Goal: Task Accomplishment & Management: Use online tool/utility

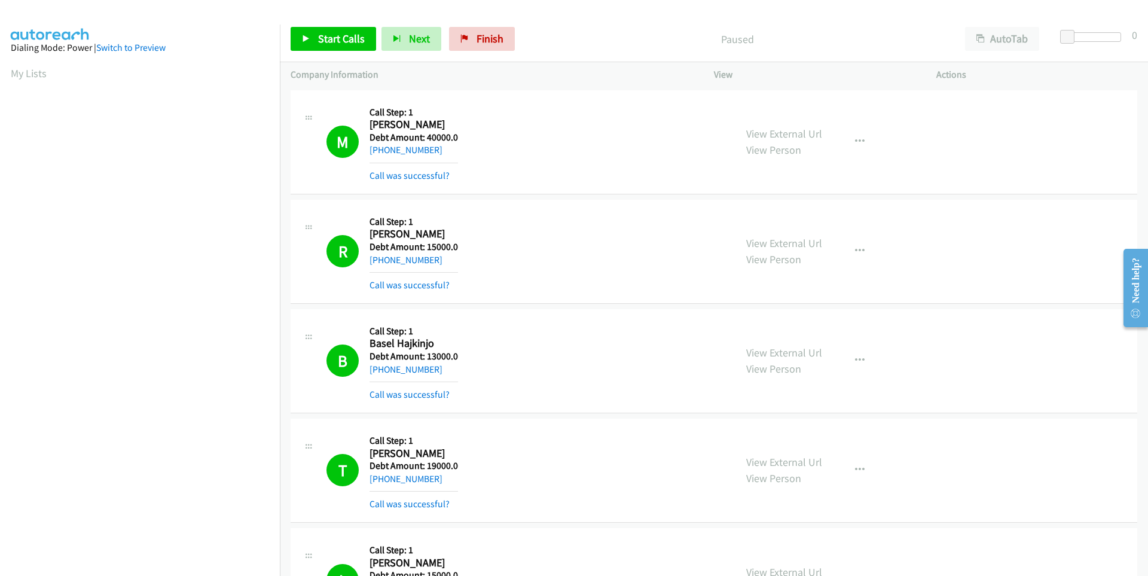
scroll to position [2331, 0]
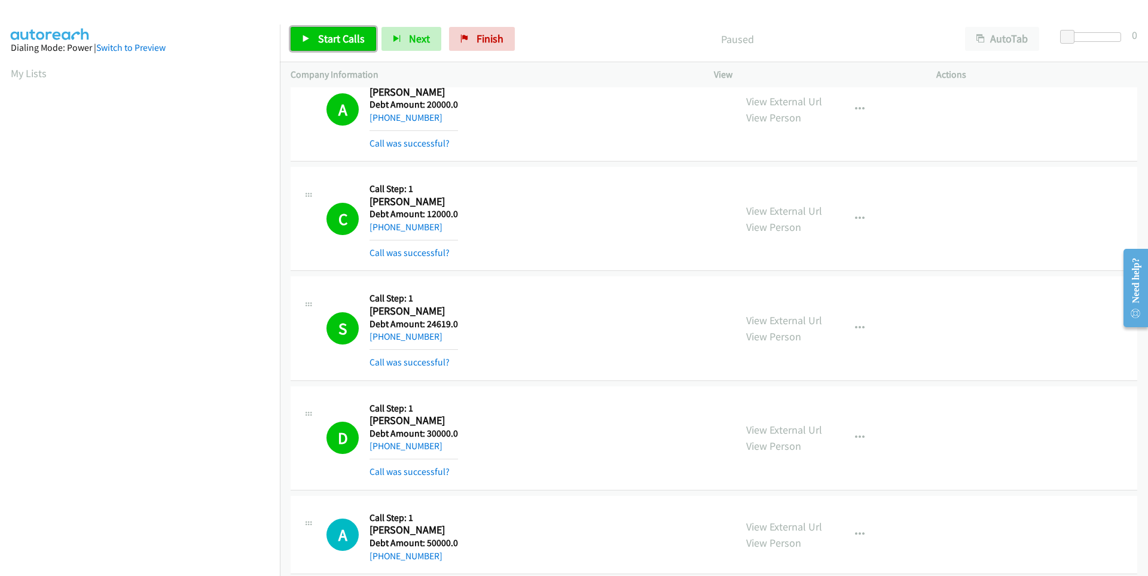
click at [340, 34] on span "Start Calls" at bounding box center [341, 39] width 47 height 14
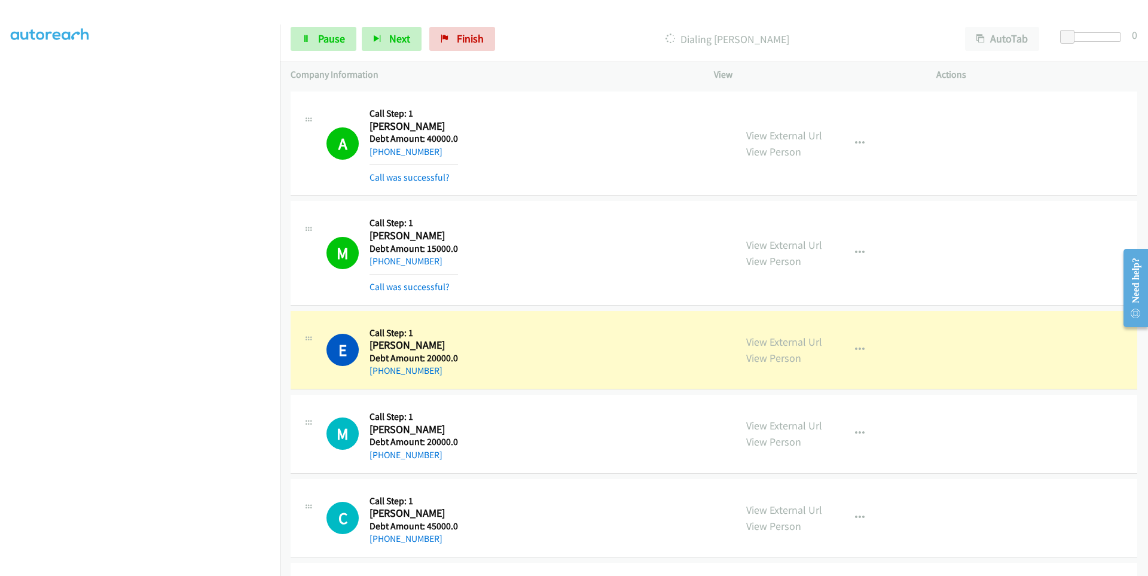
scroll to position [2929, 0]
drag, startPoint x: 446, startPoint y: 374, endPoint x: 381, endPoint y: 377, distance: 64.6
click at [381, 377] on div "E Callback Scheduled Call Step: 1 Eric Ortega America/New_York Debt Amount: 200…" at bounding box center [713, 349] width 846 height 79
copy link "347-387-1157"
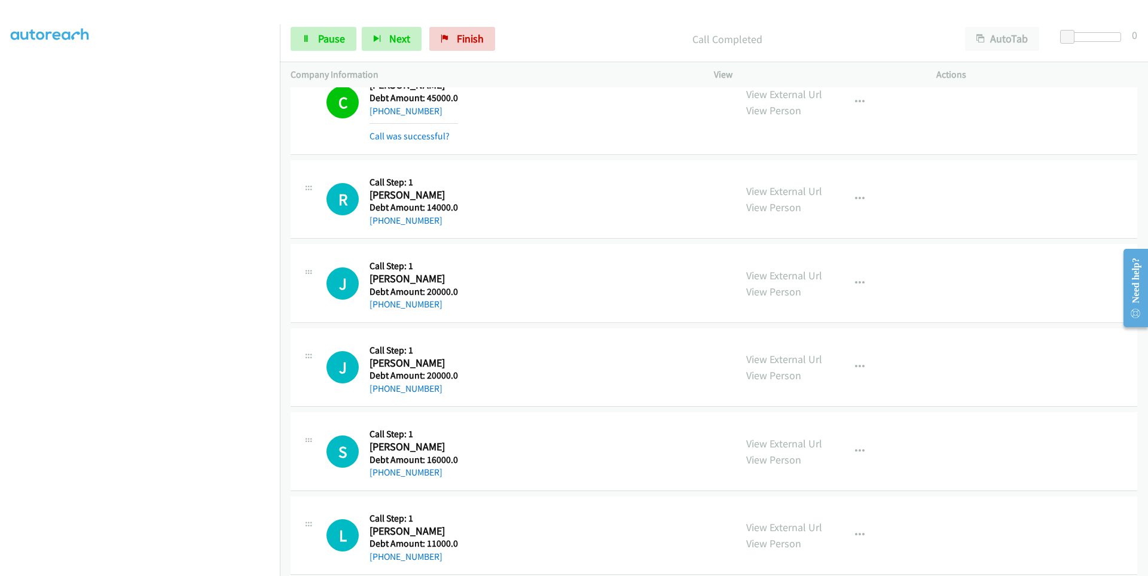
scroll to position [3467, 0]
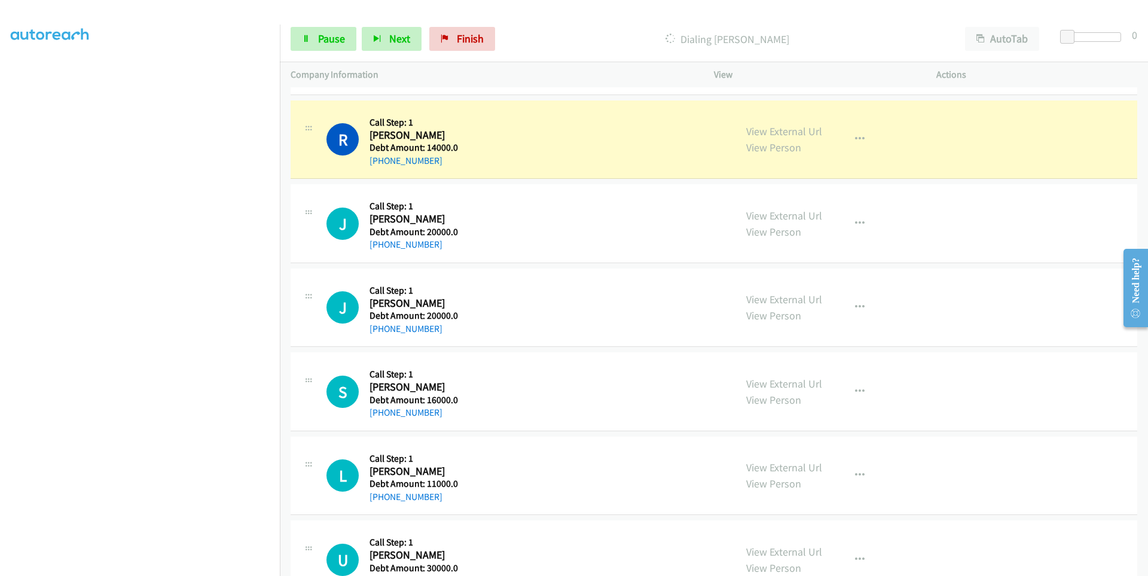
drag, startPoint x: 435, startPoint y: 164, endPoint x: 382, endPoint y: 167, distance: 53.3
click at [382, 167] on div "+1 762-340-2894" at bounding box center [413, 161] width 88 height 14
copy link "762-340-2894"
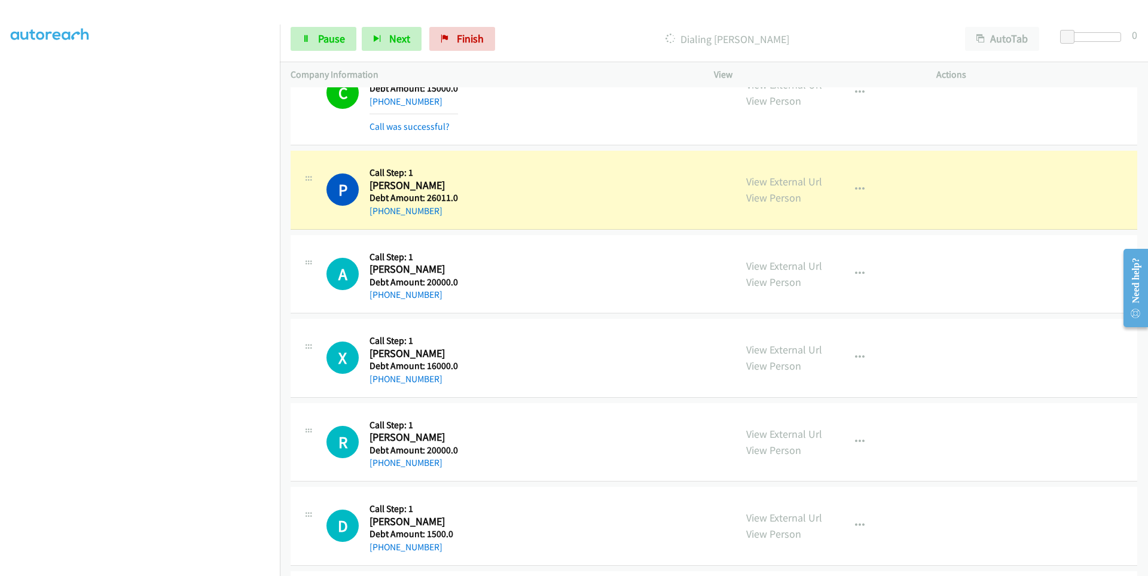
scroll to position [4423, 0]
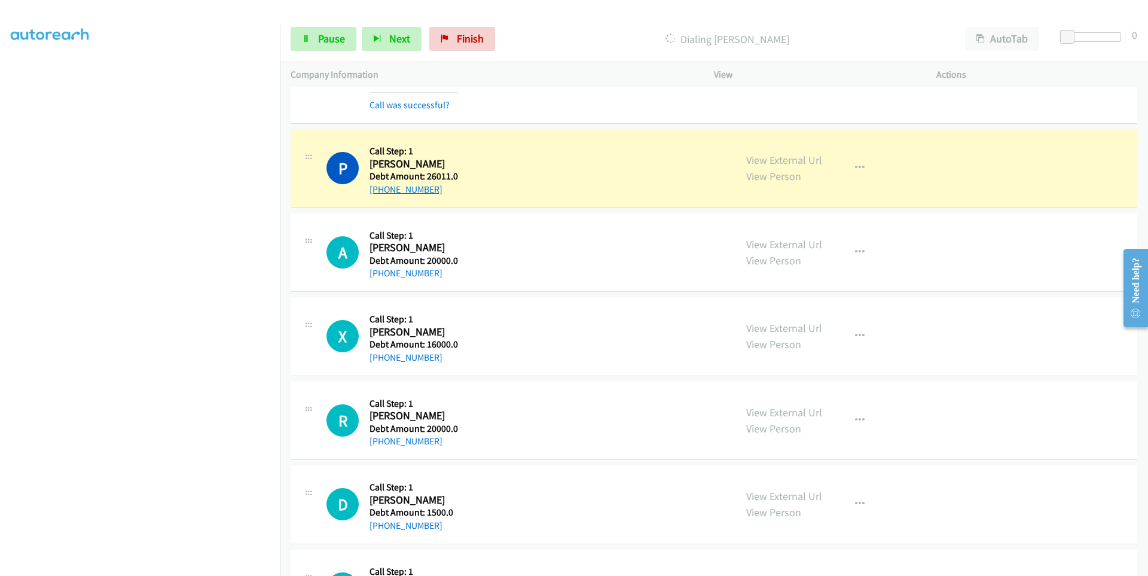
drag, startPoint x: 438, startPoint y: 189, endPoint x: 382, endPoint y: 192, distance: 56.3
click at [382, 192] on div "+1 573-238-7453" at bounding box center [413, 189] width 88 height 14
copy link "573-238-7453"
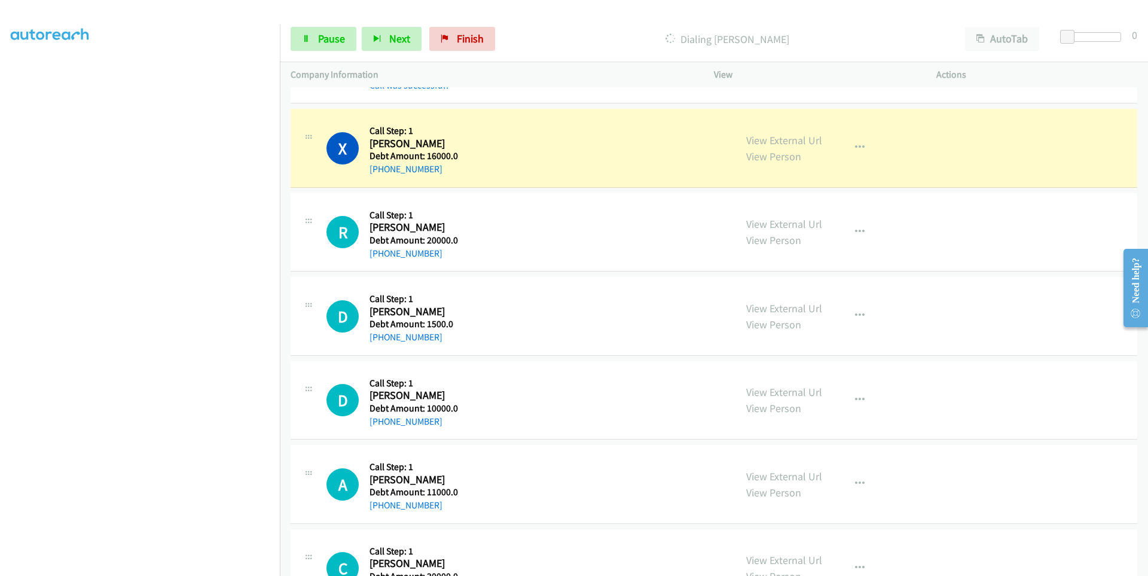
drag, startPoint x: 440, startPoint y: 172, endPoint x: 382, endPoint y: 179, distance: 58.5
click at [382, 179] on div "X Callback Scheduled Call Step: 1 Xavier Gutama America/New_York Debt Amount: 1…" at bounding box center [713, 148] width 846 height 79
copy link "631-507-1490"
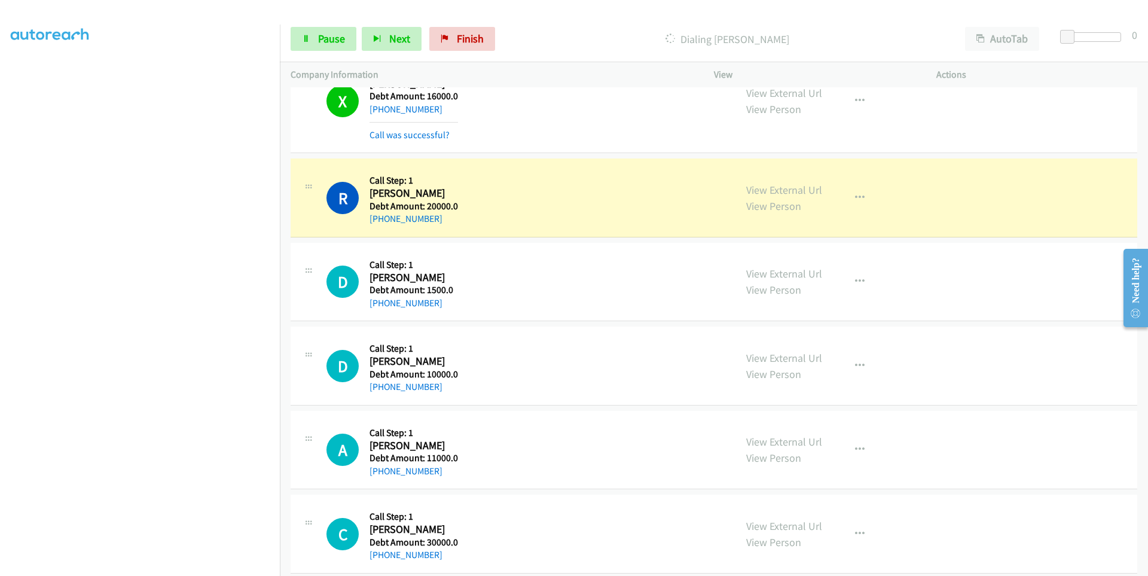
scroll to position [4782, 0]
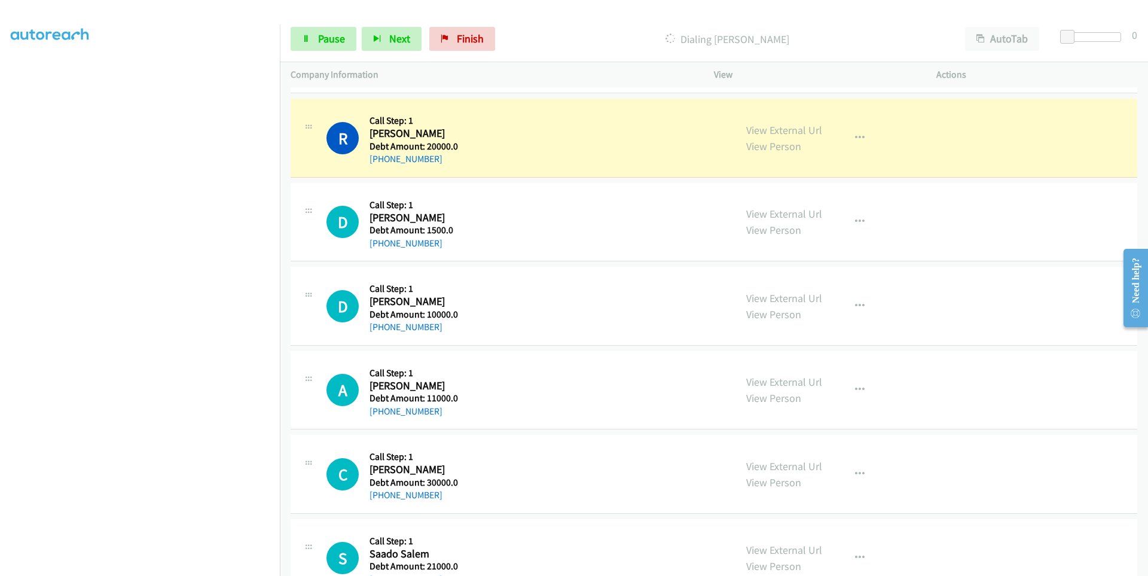
drag, startPoint x: 441, startPoint y: 157, endPoint x: 265, endPoint y: 165, distance: 175.3
click at [374, 161] on div "+1 515-320-4390" at bounding box center [413, 159] width 88 height 14
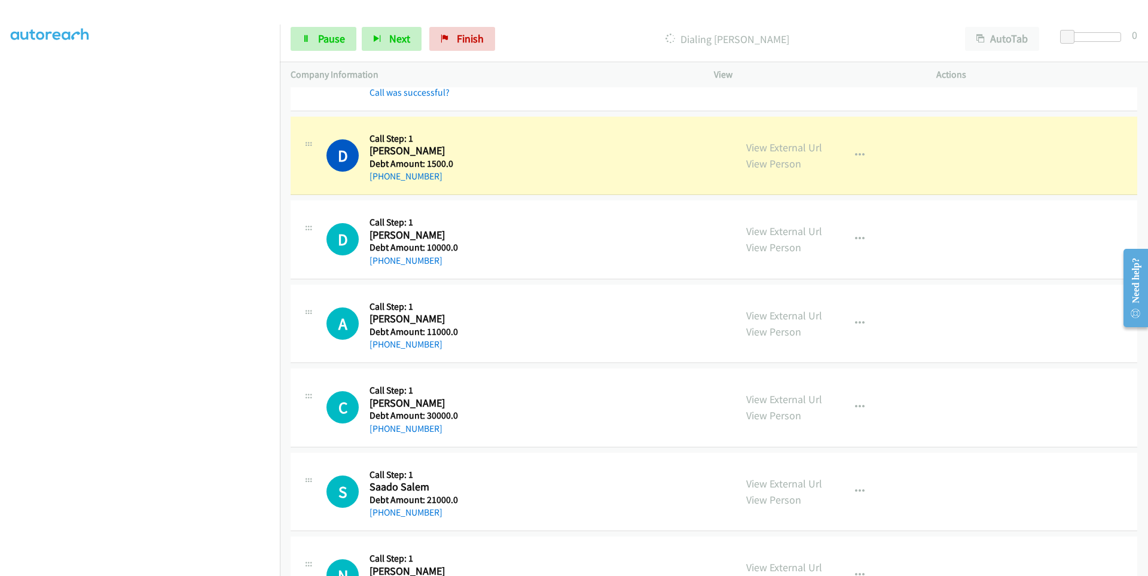
scroll to position [4901, 0]
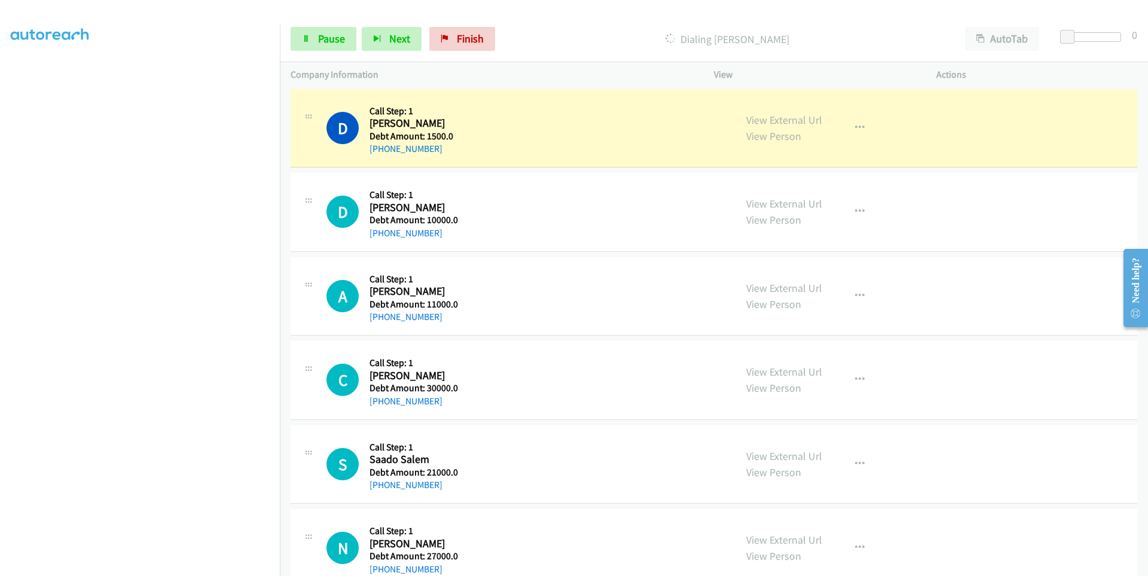
drag, startPoint x: 441, startPoint y: 154, endPoint x: 378, endPoint y: 162, distance: 62.6
click at [378, 162] on div "D Callback Scheduled Call Step: 1 Dean Depew America/Chicago Debt Amount: 1500.…" at bounding box center [713, 128] width 846 height 79
copy link "224-440-8827"
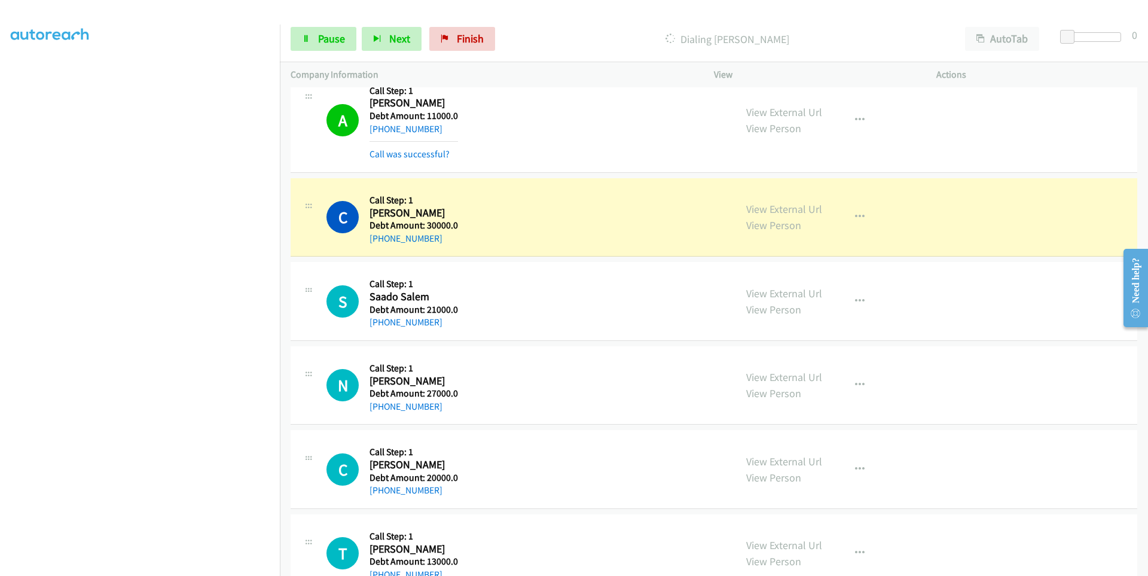
scroll to position [5200, 0]
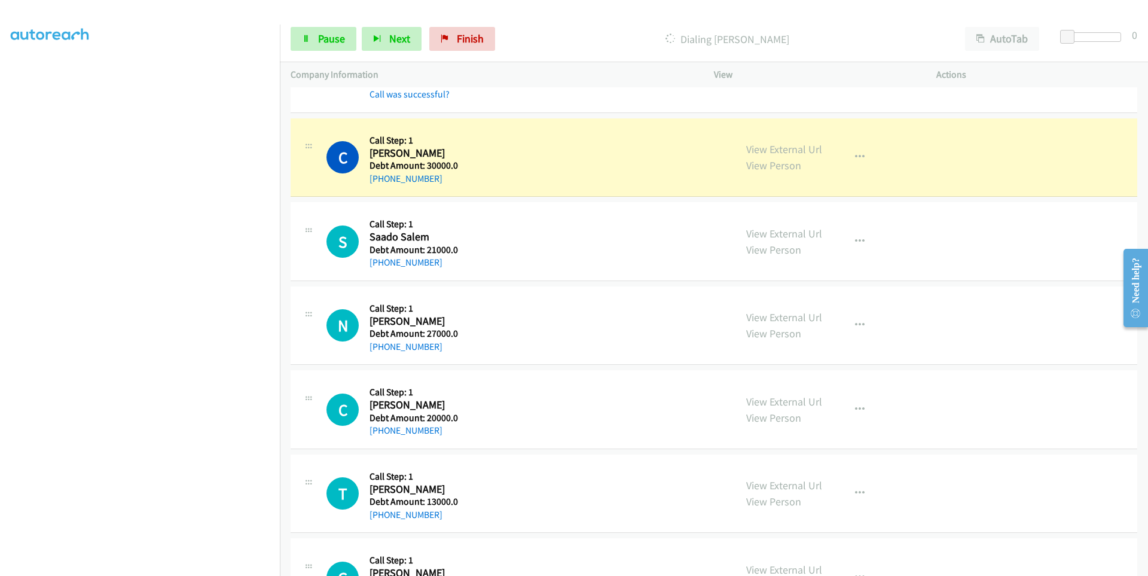
drag, startPoint x: 442, startPoint y: 184, endPoint x: 384, endPoint y: 185, distance: 58.0
click at [380, 188] on div "C Callback Scheduled Call Step: 1 Catherine Percifield America/Chicago Debt Amo…" at bounding box center [713, 157] width 846 height 79
copy link "405-414-5415"
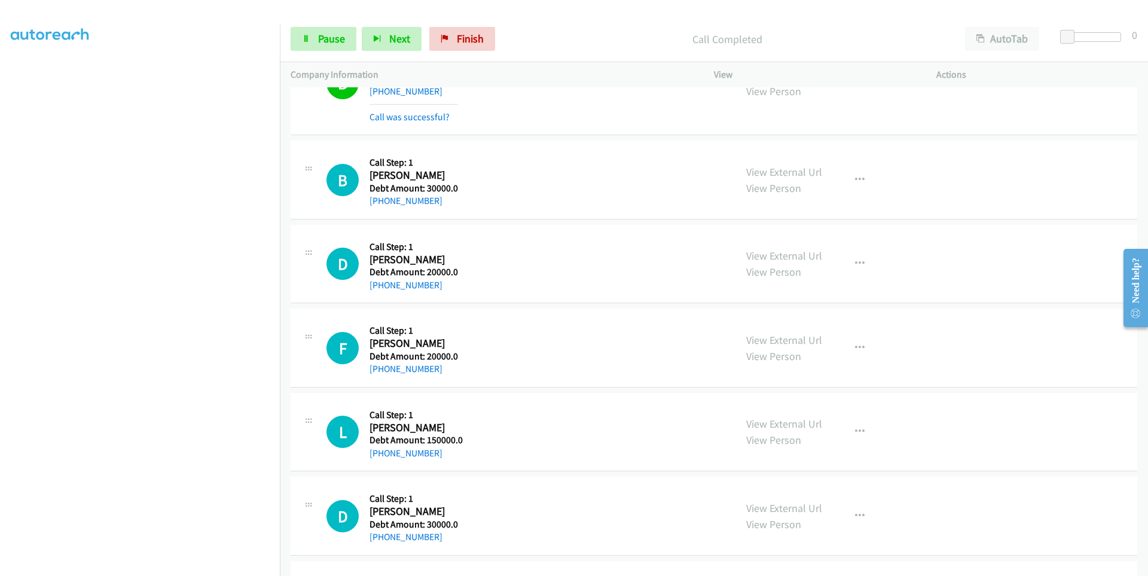
scroll to position [7412, 0]
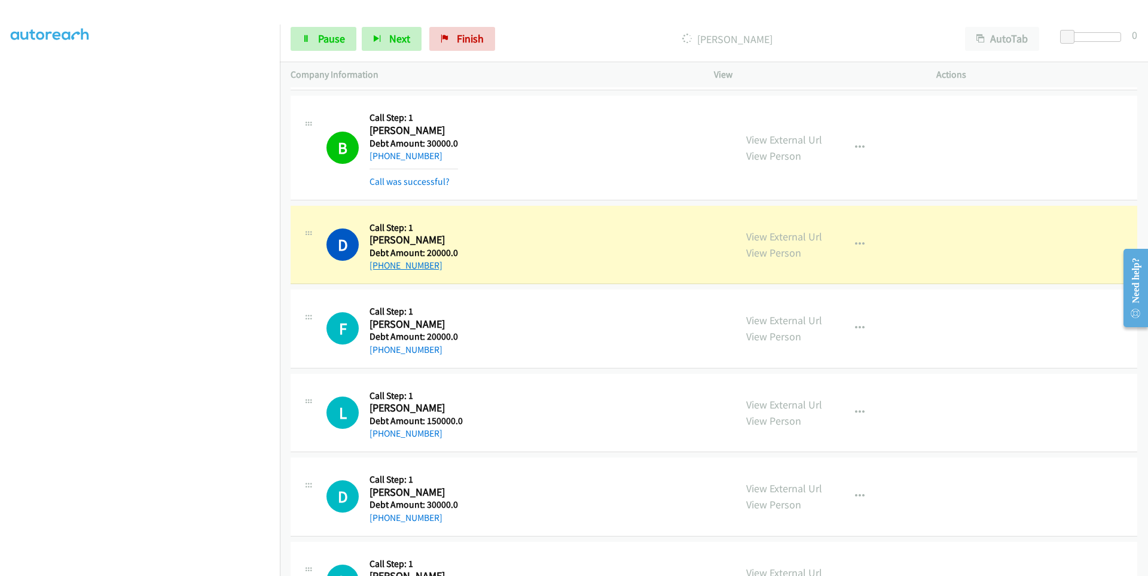
drag, startPoint x: 441, startPoint y: 264, endPoint x: 380, endPoint y: 269, distance: 61.2
click at [380, 269] on div "+1 615-969-0227" at bounding box center [413, 265] width 88 height 14
copy link "615-969-0227"
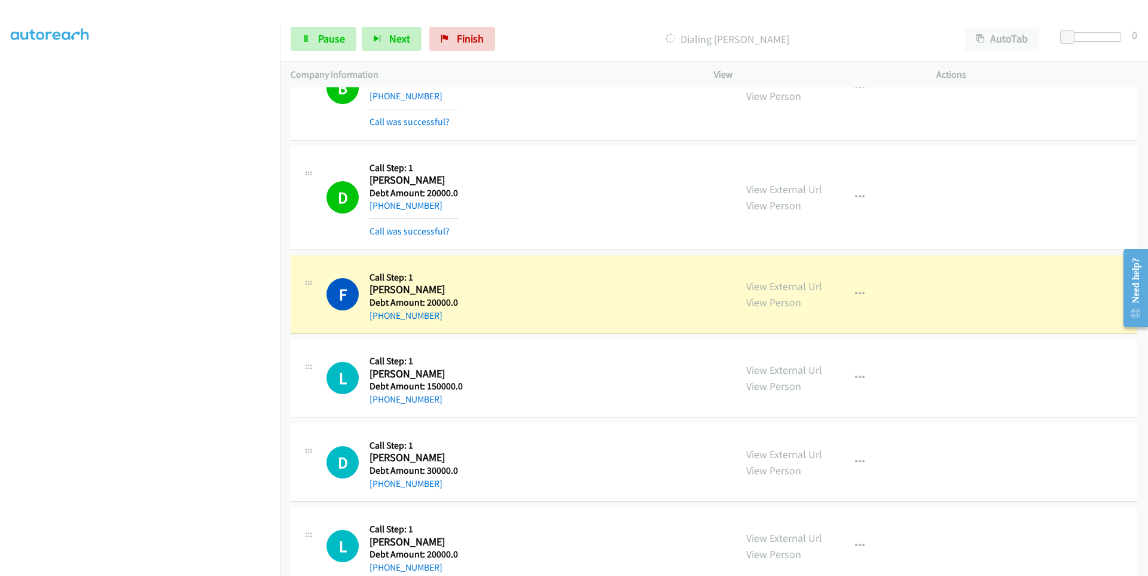
scroll to position [94, 0]
click at [311, 44] on link "Pause" at bounding box center [323, 39] width 66 height 24
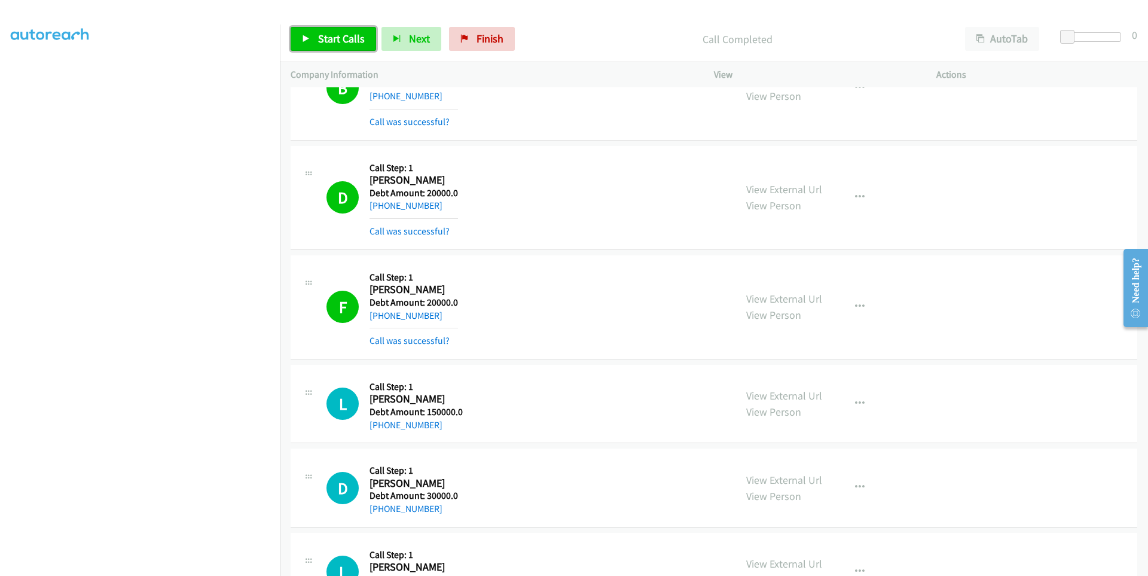
click at [301, 36] on link "Start Calls" at bounding box center [332, 39] width 85 height 24
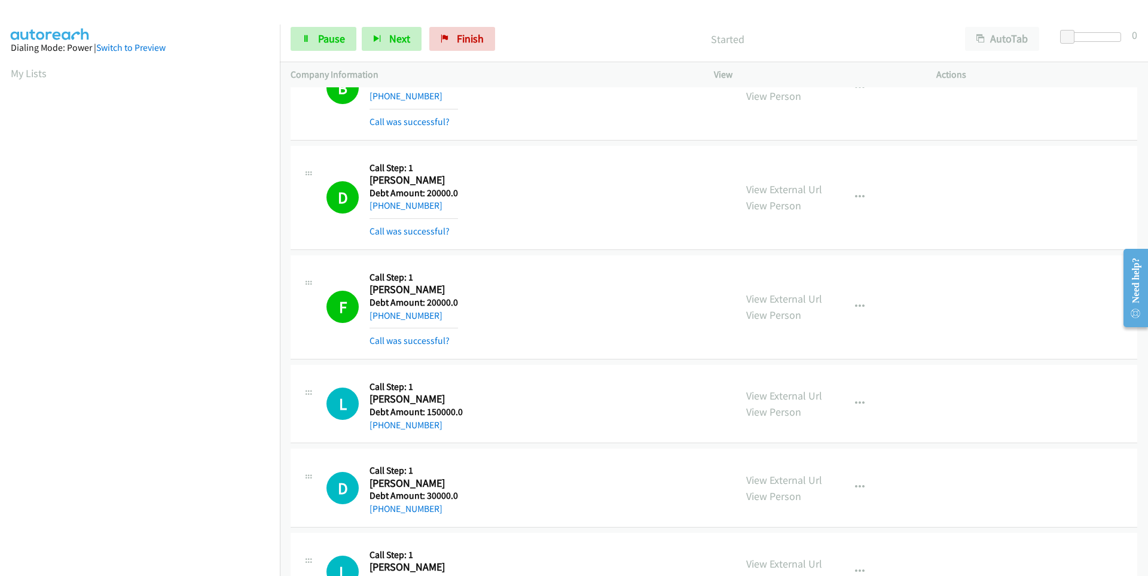
click at [4, 69] on aside "Dialing Mode: Power | Switch to Preview My Lists" at bounding box center [140, 356] width 280 height 662
drag, startPoint x: 123, startPoint y: 45, endPoint x: 132, endPoint y: 43, distance: 9.1
click at [124, 44] on link "Switch to Preview" at bounding box center [130, 47] width 69 height 11
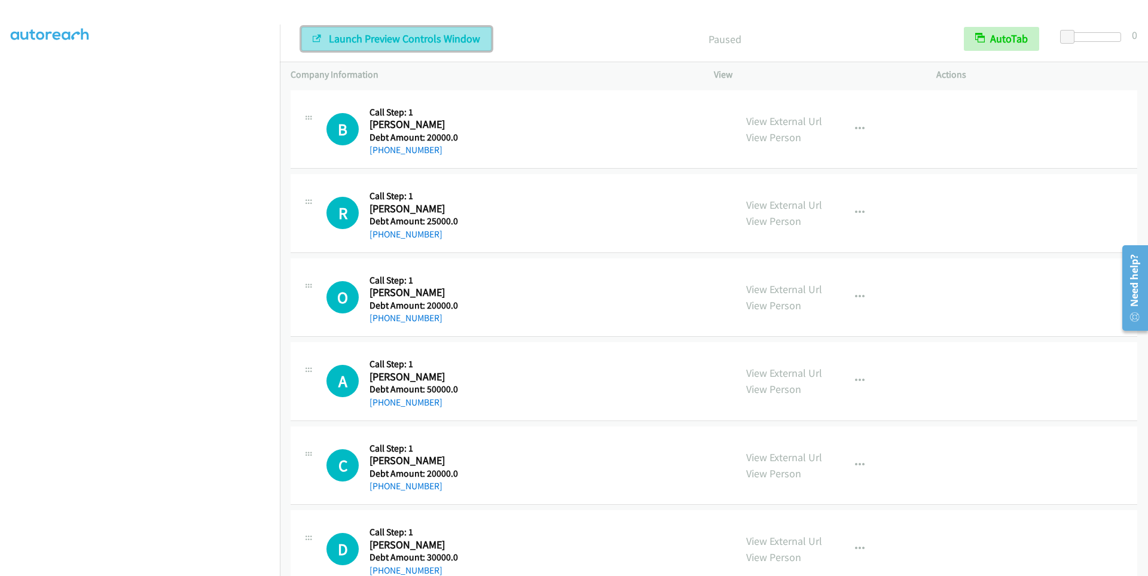
click at [396, 46] on button "Launch Preview Controls Window" at bounding box center [396, 39] width 190 height 24
click at [365, 41] on span "Launch Preview Controls Window" at bounding box center [404, 39] width 151 height 14
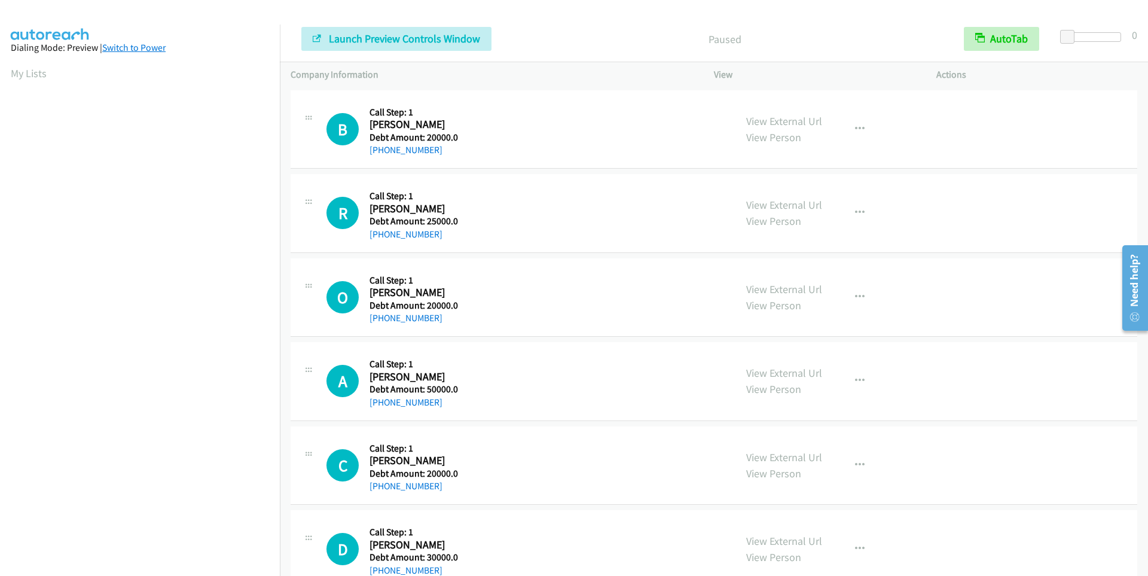
click at [117, 48] on link "Switch to Power" at bounding box center [133, 47] width 63 height 11
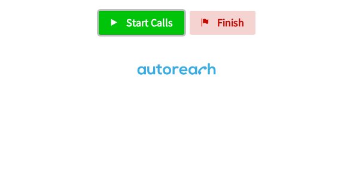
click at [123, 25] on link "Start Calls" at bounding box center [141, 23] width 85 height 24
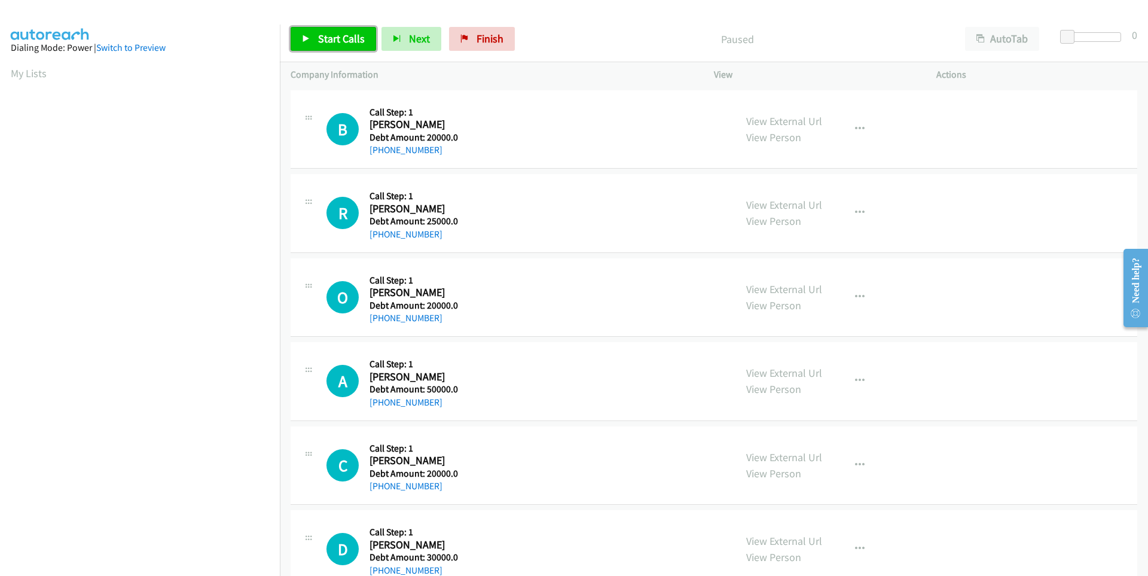
click at [320, 42] on span "Start Calls" at bounding box center [341, 39] width 47 height 14
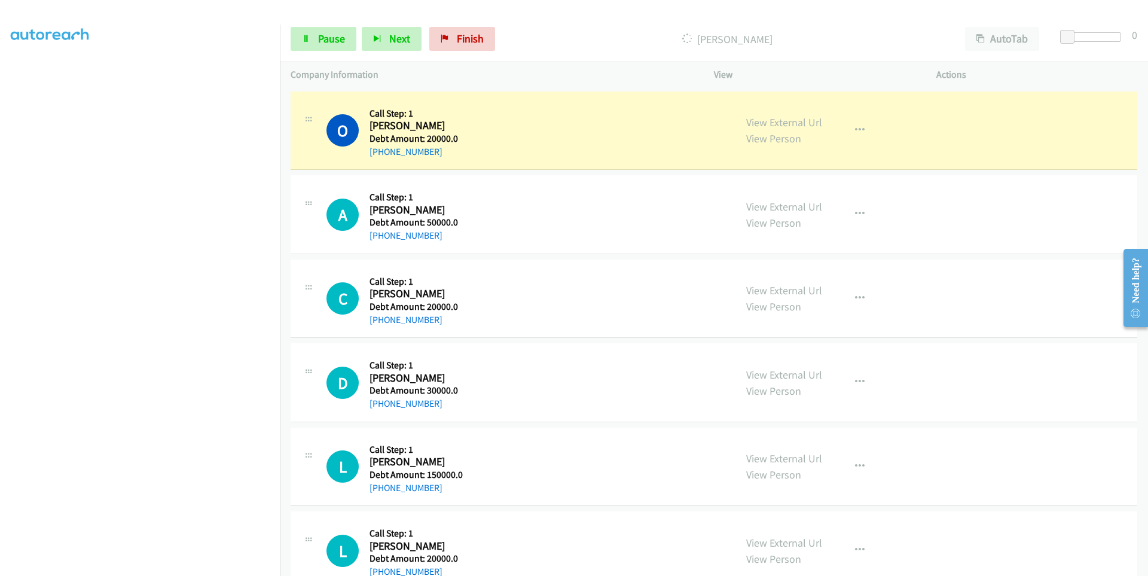
scroll to position [239, 0]
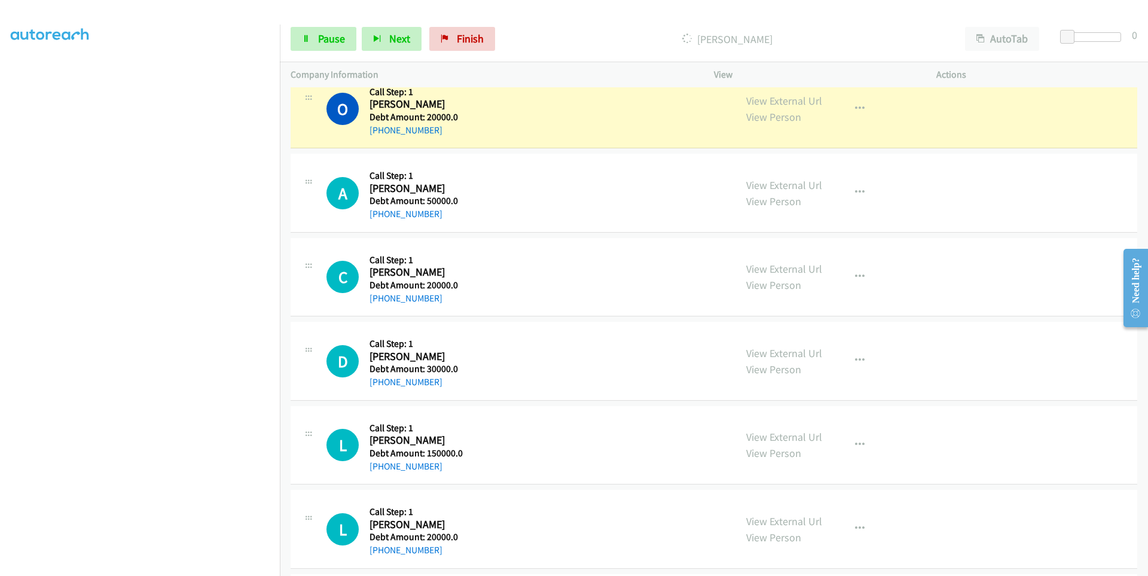
drag, startPoint x: 443, startPoint y: 131, endPoint x: 382, endPoint y: 136, distance: 61.2
click at [382, 136] on div "+1 504-813-1116" at bounding box center [414, 130] width 91 height 14
copy link "504-813-1116"
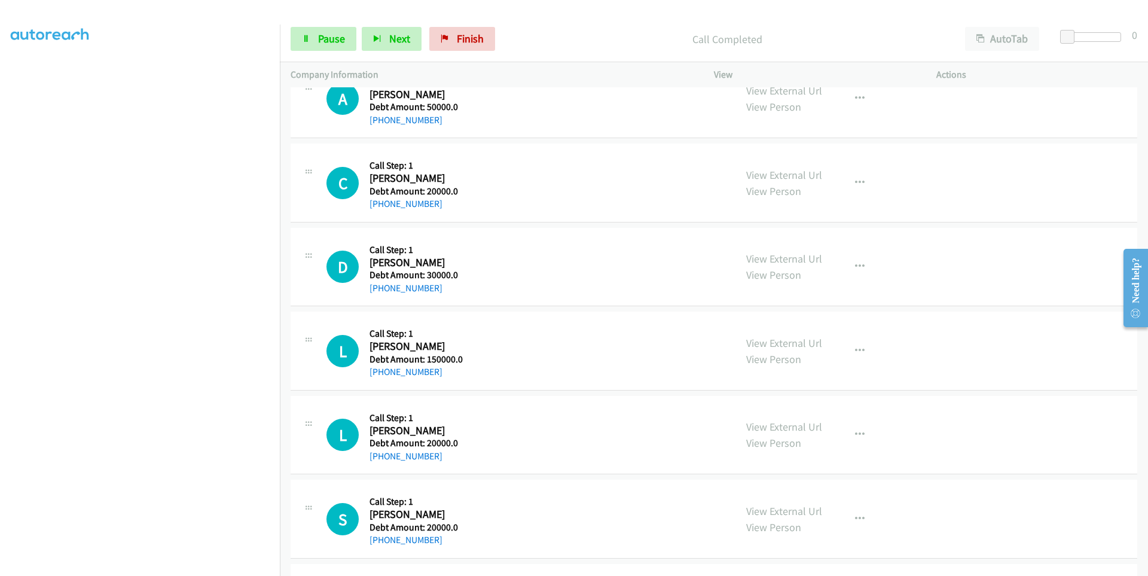
scroll to position [299, 0]
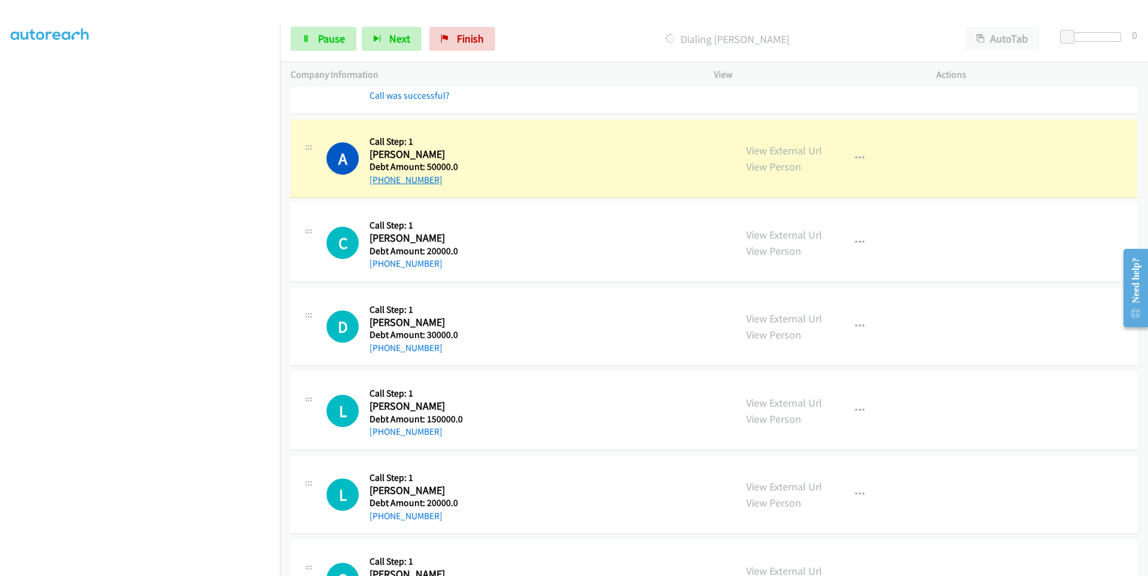
drag, startPoint x: 443, startPoint y: 179, endPoint x: 378, endPoint y: 183, distance: 65.3
click at [378, 183] on div "+1 214-632-9614" at bounding box center [414, 180] width 91 height 14
copy link "214-632-9614"
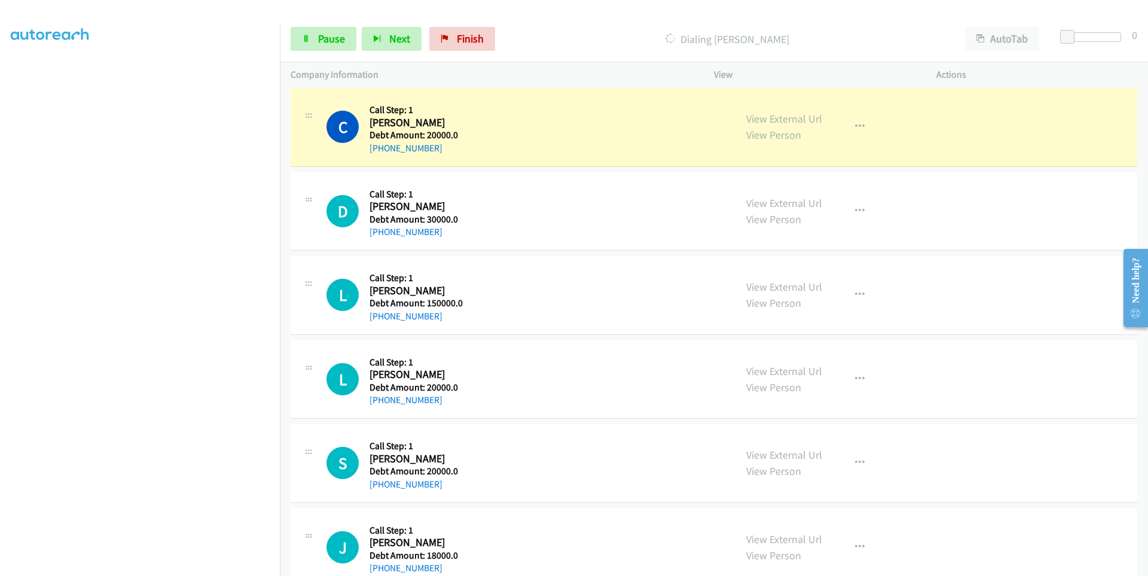
scroll to position [418, 0]
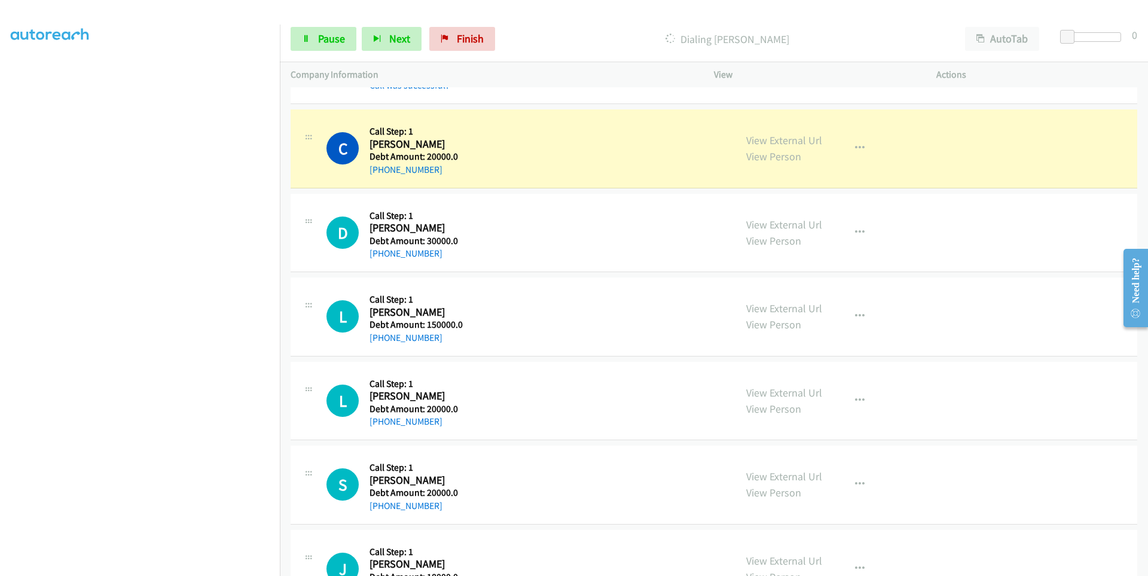
drag, startPoint x: 443, startPoint y: 169, endPoint x: 381, endPoint y: 176, distance: 62.5
click at [381, 176] on div "+1 631-294-7337" at bounding box center [414, 170] width 91 height 14
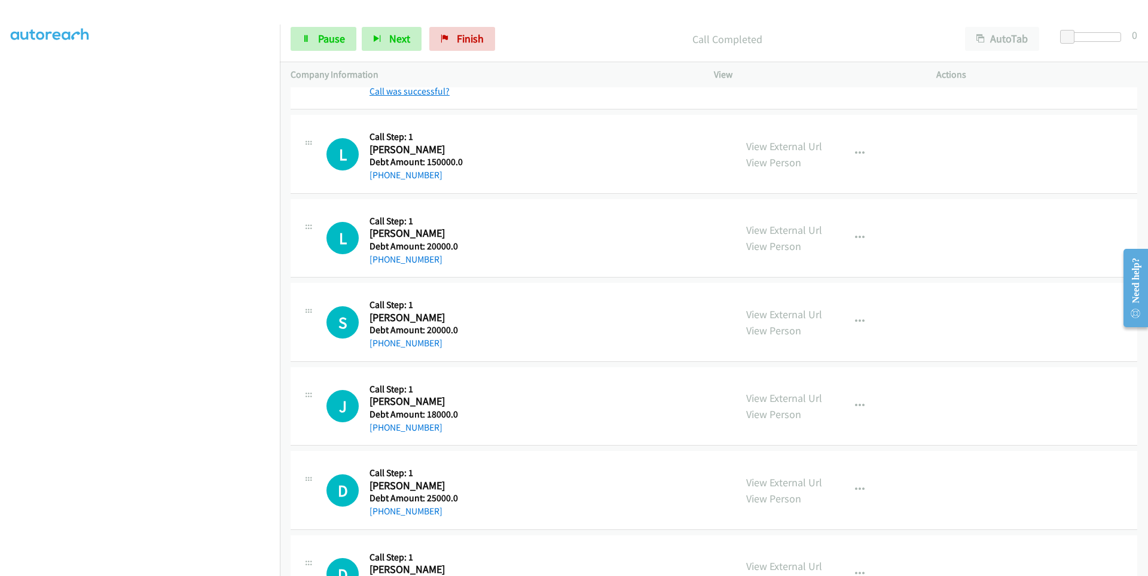
scroll to position [657, 0]
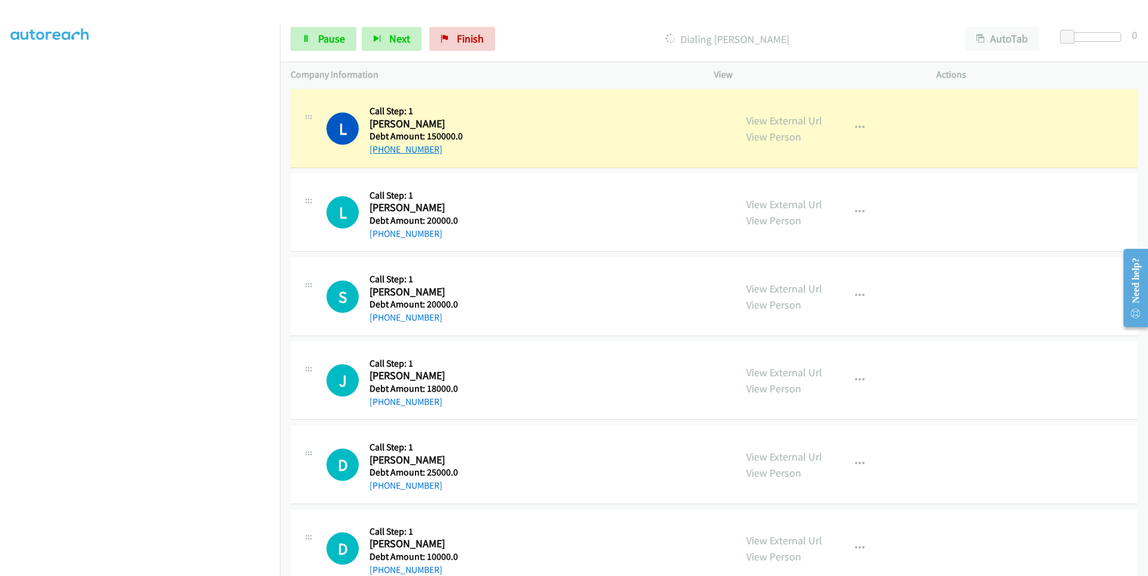
drag, startPoint x: 445, startPoint y: 148, endPoint x: 380, endPoint y: 155, distance: 66.1
click at [380, 155] on div "+1 973-902-9888" at bounding box center [415, 149] width 93 height 14
copy link "973-902-9888"
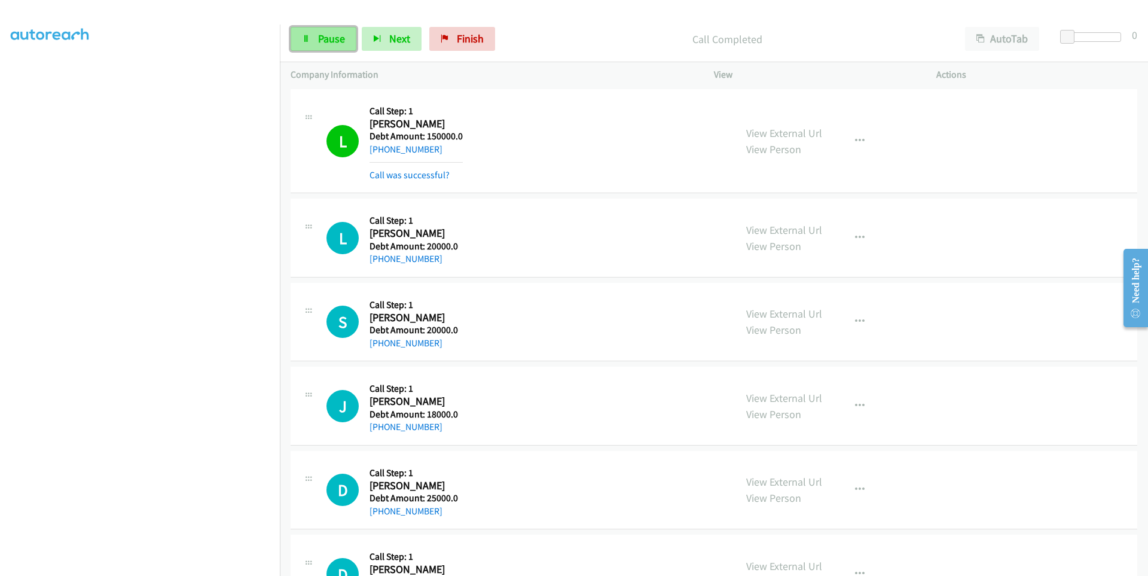
click at [311, 42] on link "Pause" at bounding box center [323, 39] width 66 height 24
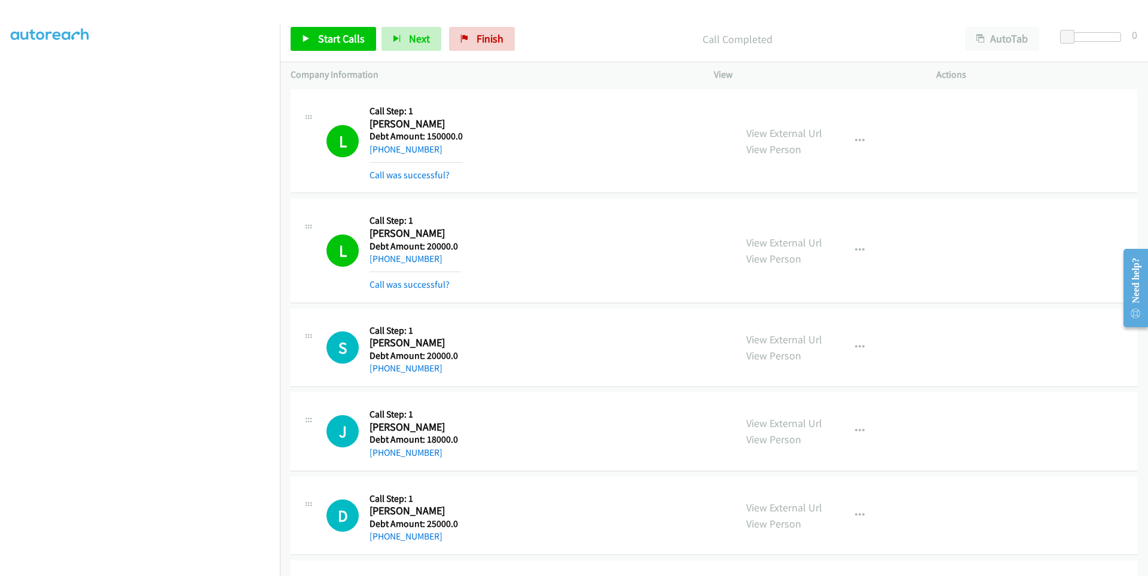
scroll to position [69, 0]
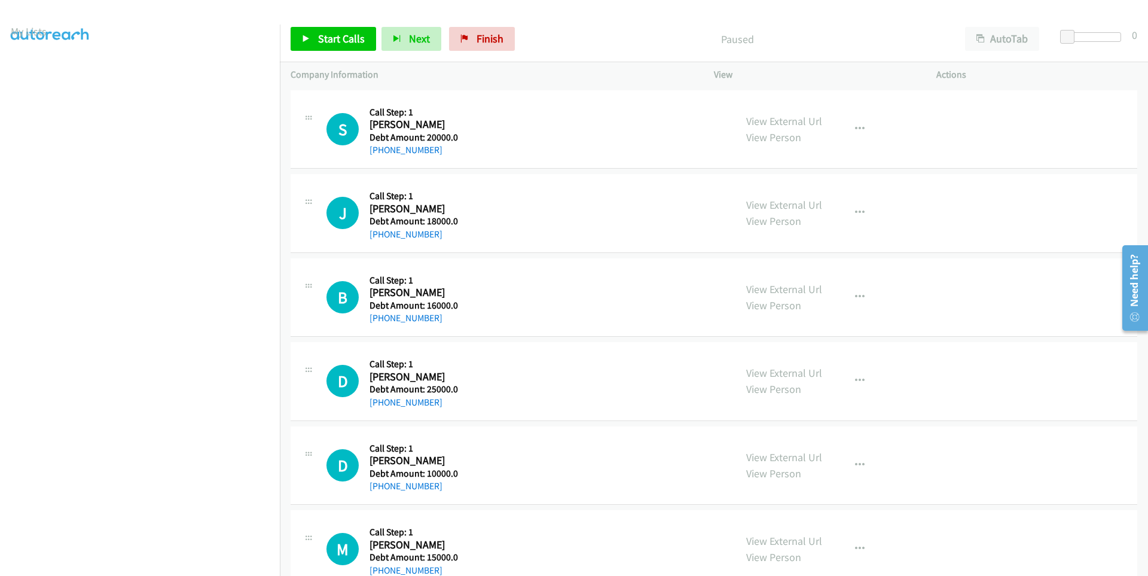
scroll to position [94, 0]
